Goal: Check status: Check status

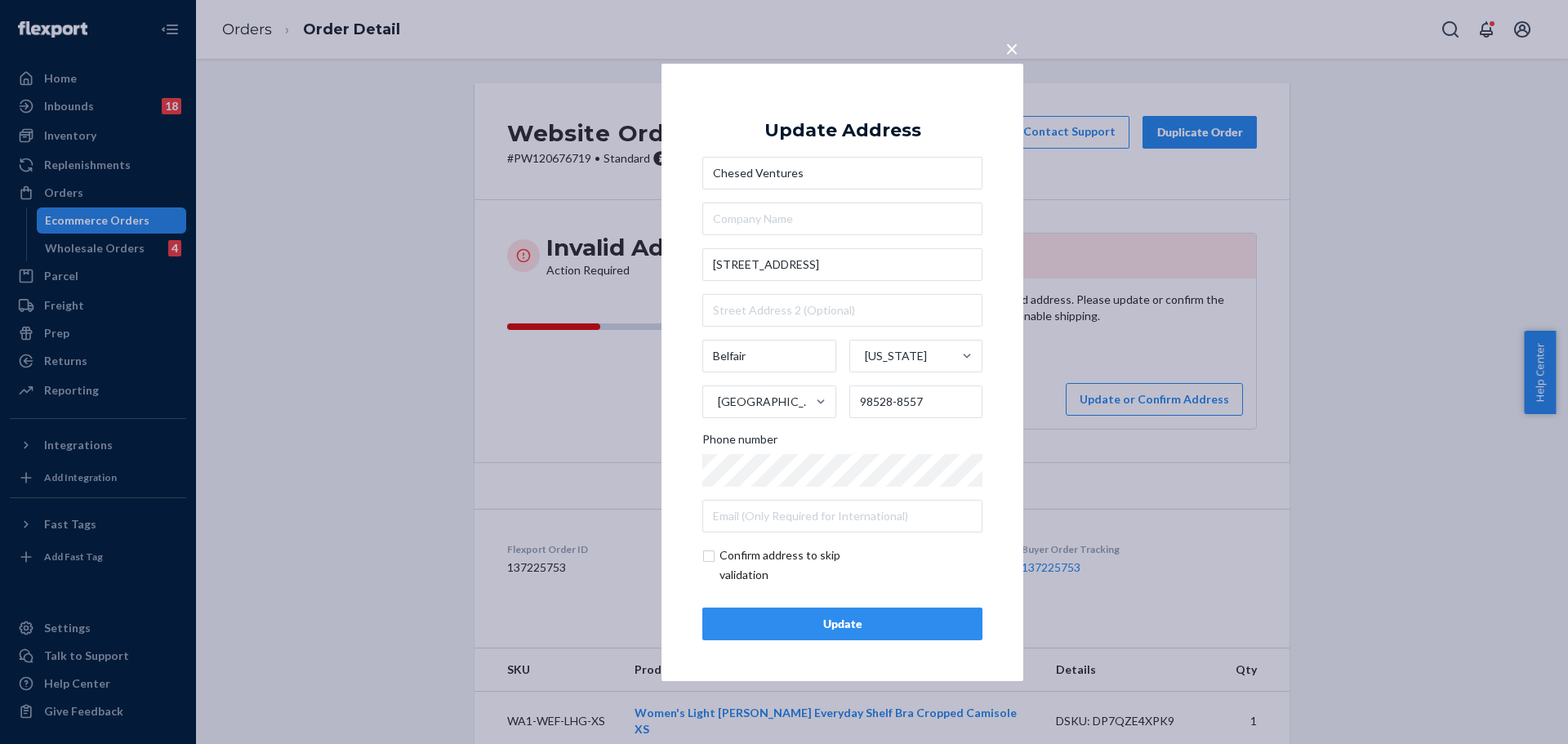
click at [80, 189] on div "× Update Address Chesed Ventures [STREET_ADDRESS][US_STATE][PHONE_NUMBER] Phone…" at bounding box center [784, 372] width 1568 height 744
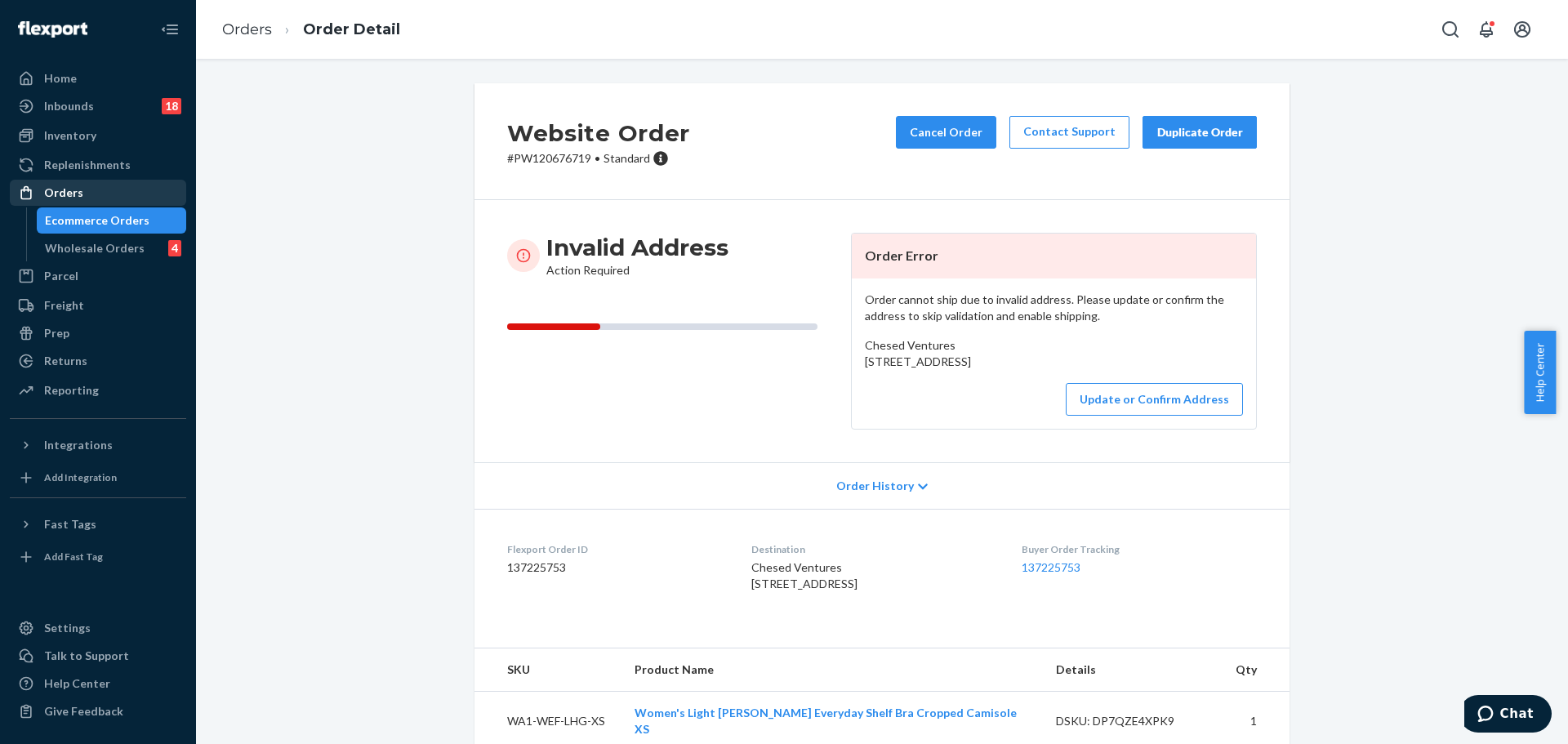
click at [80, 189] on div "Orders" at bounding box center [63, 193] width 39 height 16
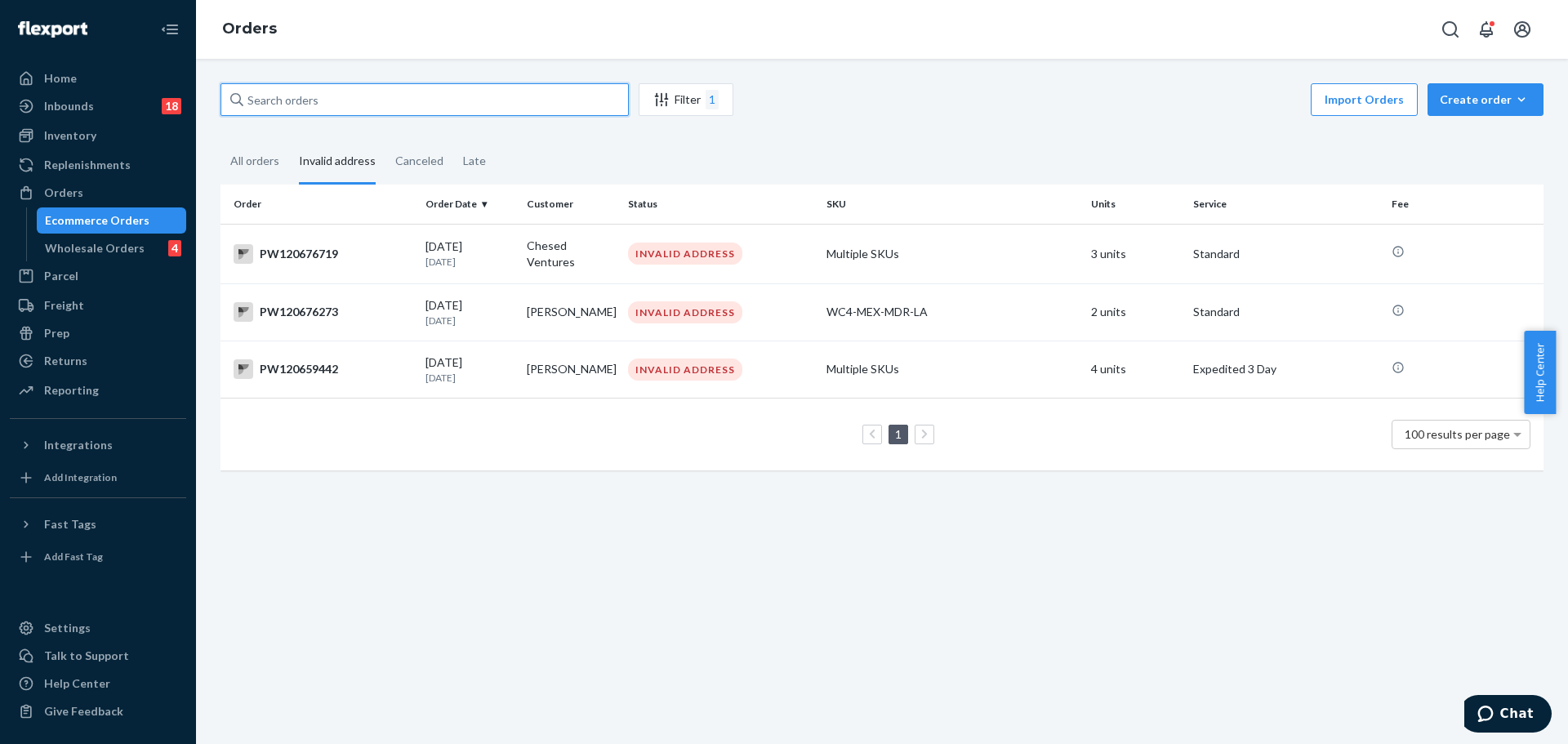
click at [310, 96] on input "text" at bounding box center [424, 100] width 408 height 33
click at [256, 170] on div "All orders" at bounding box center [255, 162] width 49 height 45
click at [221, 140] on input "All orders" at bounding box center [221, 140] width 0 height 0
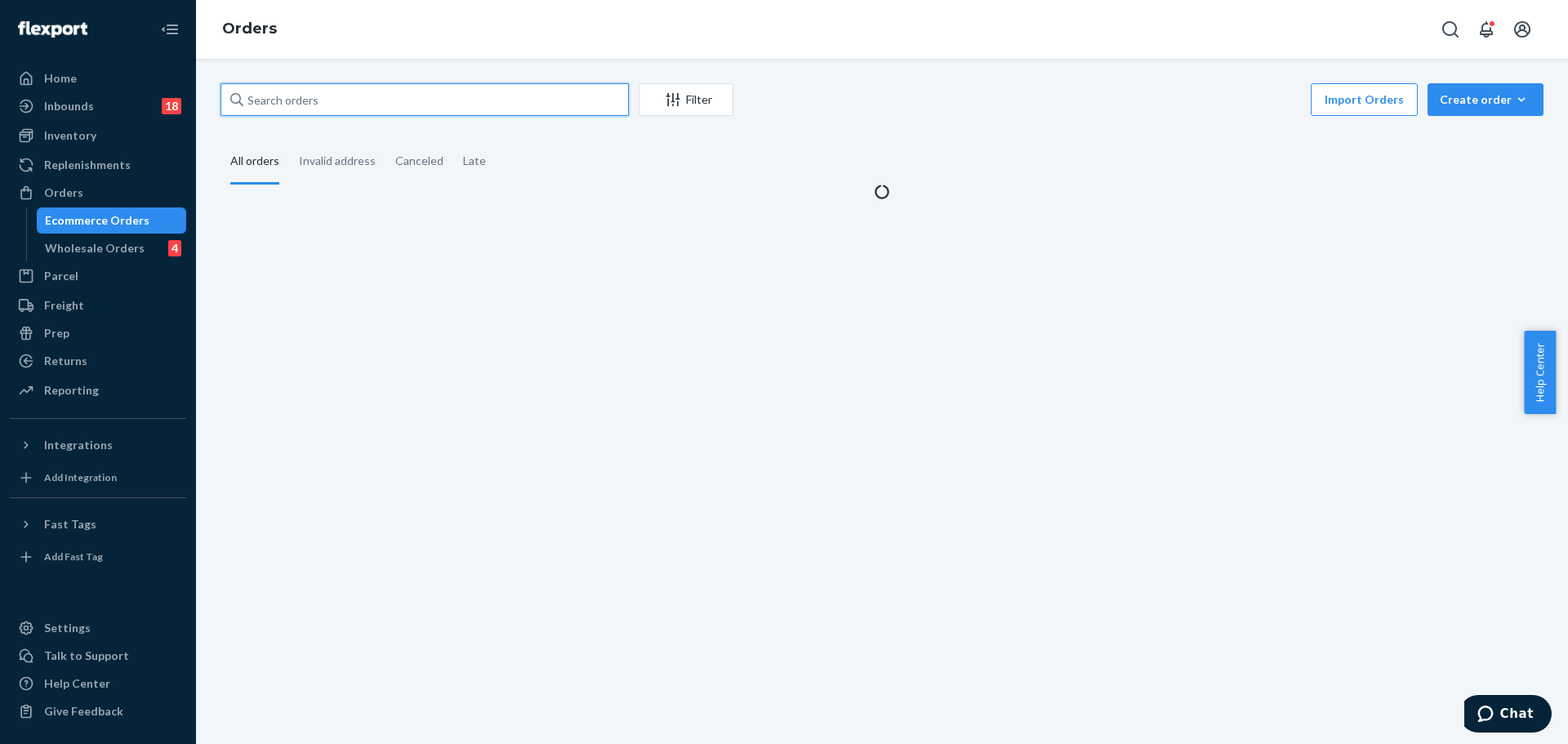
click at [259, 93] on input "text" at bounding box center [424, 100] width 408 height 33
paste input "PW120639008"
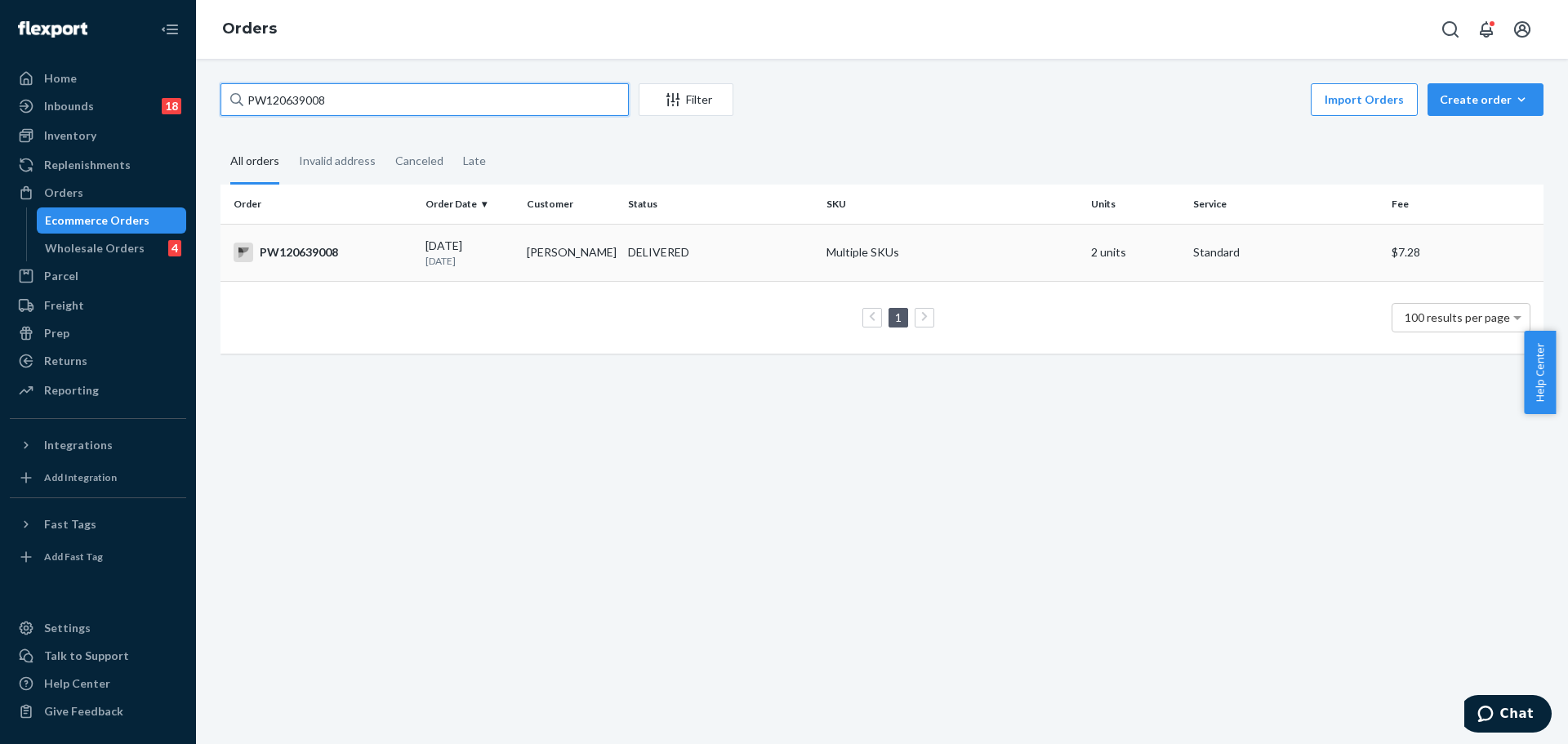
type input "PW120639008"
click at [334, 236] on td "PW120639008" at bounding box center [319, 252] width 198 height 58
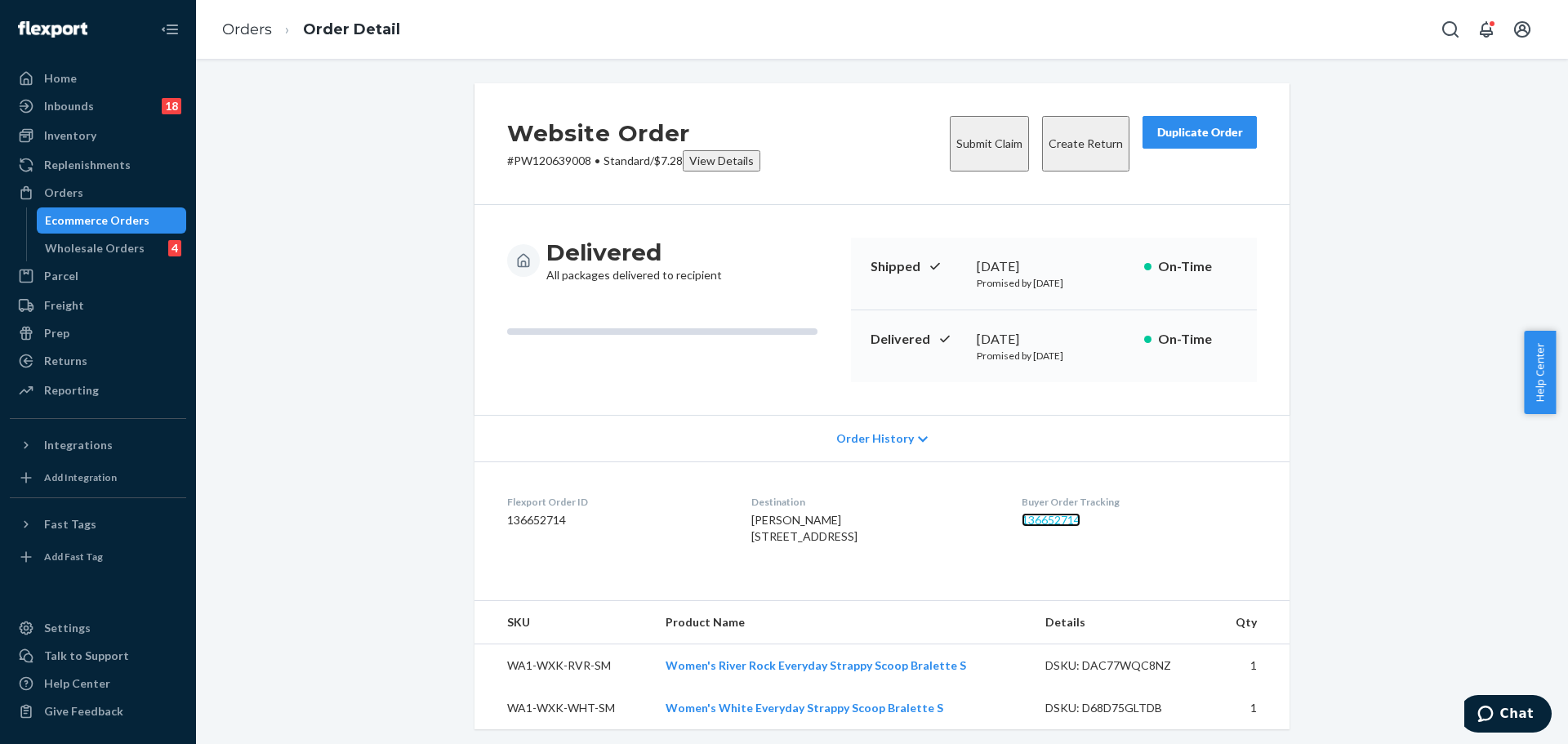
click at [1076, 513] on link "136652714" at bounding box center [1051, 519] width 58 height 14
click at [82, 79] on div "Home" at bounding box center [99, 78] width 173 height 23
